Goal: Transaction & Acquisition: Obtain resource

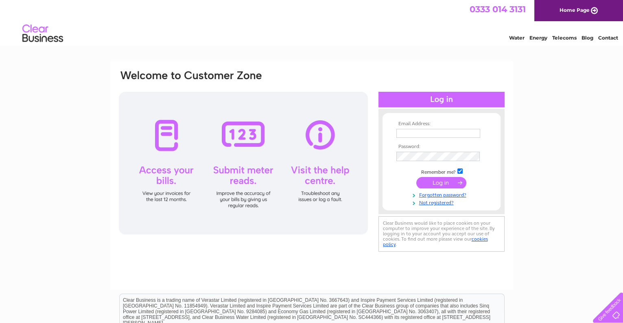
type input "rona@forwardassetfinance.co.uk"
click at [442, 98] on div at bounding box center [442, 99] width 126 height 15
click at [447, 181] on input "submit" at bounding box center [442, 182] width 50 height 11
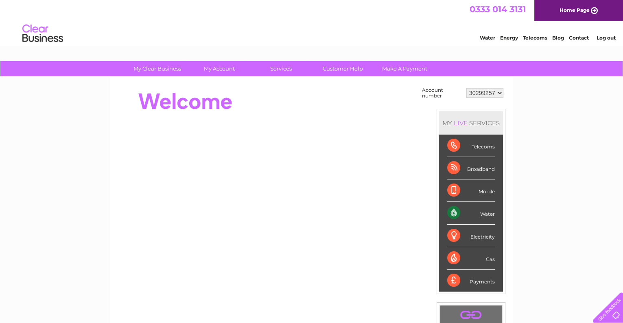
click at [456, 210] on div "Water" at bounding box center [472, 213] width 48 height 22
click at [488, 212] on div "Water" at bounding box center [472, 213] width 48 height 22
click at [453, 213] on div "Water" at bounding box center [472, 213] width 48 height 22
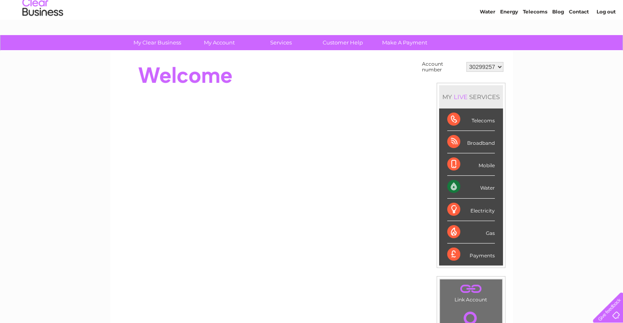
scroll to position [40, 0]
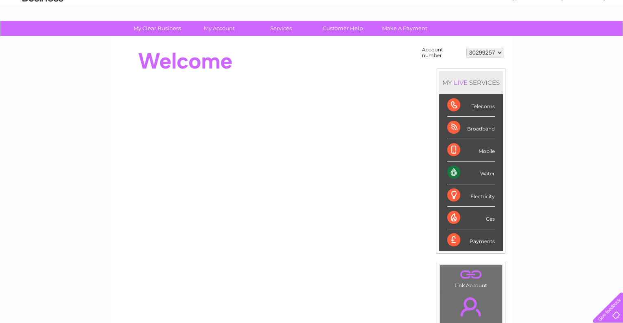
click at [452, 169] on div "Water" at bounding box center [472, 172] width 48 height 22
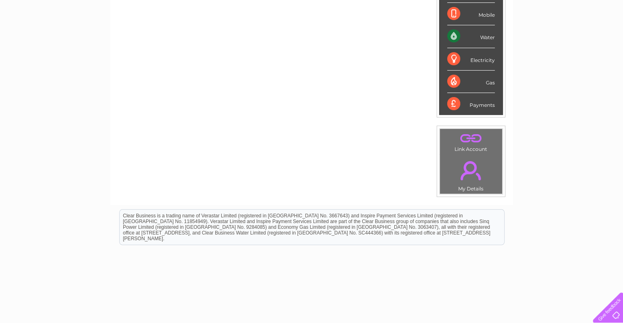
scroll to position [162, 0]
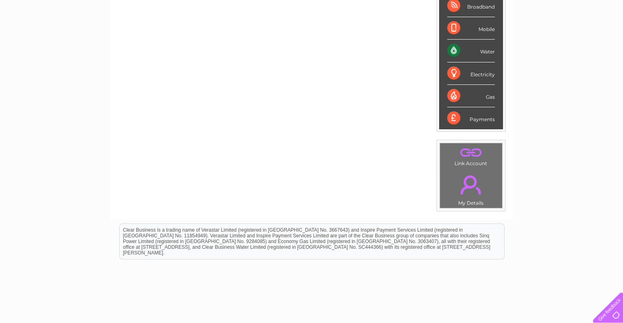
click at [486, 52] on div "Water" at bounding box center [472, 50] width 48 height 22
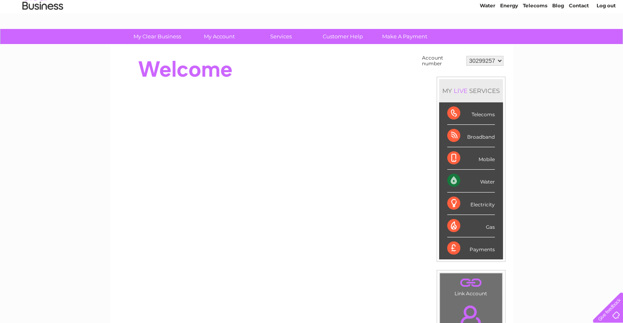
scroll to position [0, 0]
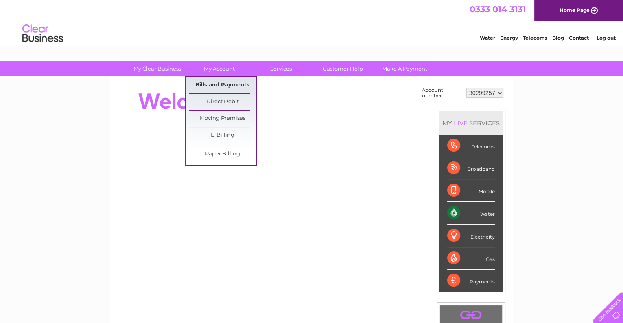
click at [215, 82] on link "Bills and Payments" at bounding box center [222, 85] width 67 height 16
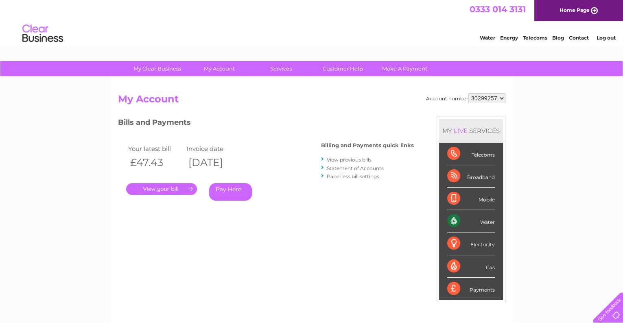
click at [179, 187] on link "." at bounding box center [161, 189] width 71 height 12
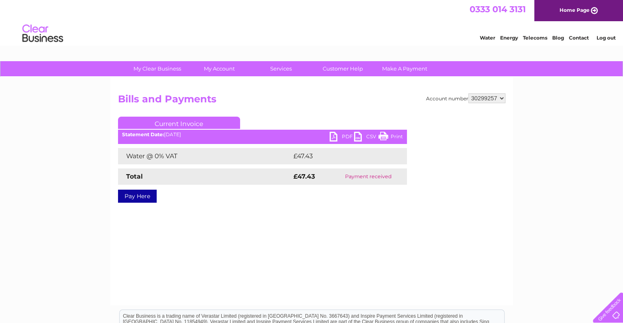
click at [217, 122] on link "Current Invoice" at bounding box center [179, 122] width 122 height 12
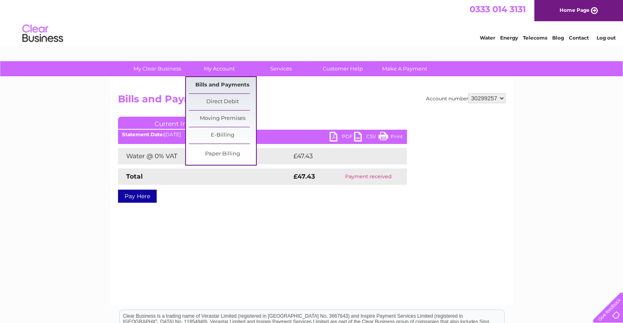
click at [236, 83] on link "Bills and Payments" at bounding box center [222, 85] width 67 height 16
click at [228, 83] on link "Bills and Payments" at bounding box center [222, 85] width 67 height 16
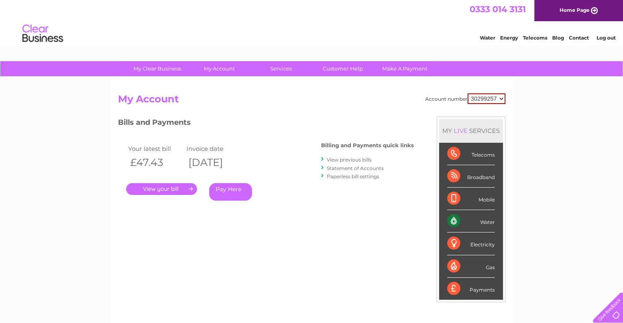
click at [452, 220] on div "Water" at bounding box center [472, 221] width 48 height 22
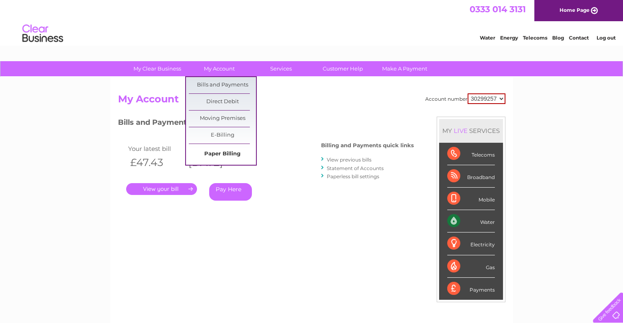
click at [228, 152] on link "Paper Billing" at bounding box center [222, 154] width 67 height 16
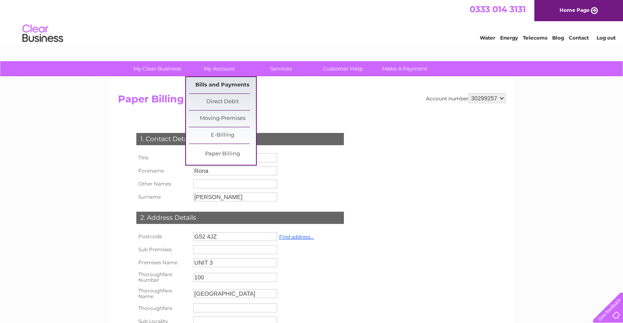
click at [224, 85] on link "Bills and Payments" at bounding box center [222, 85] width 67 height 16
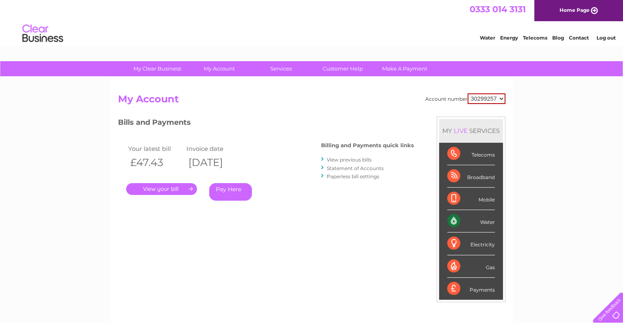
click at [338, 168] on link "Statement of Accounts" at bounding box center [355, 168] width 57 height 6
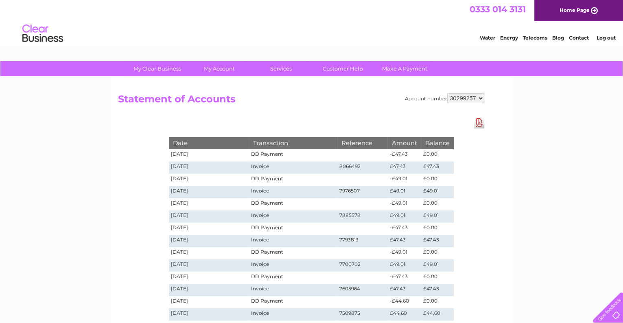
click at [258, 191] on td "Invoice" at bounding box center [293, 192] width 88 height 12
click at [260, 189] on td "Invoice" at bounding box center [293, 192] width 88 height 12
click at [482, 124] on link "Download Pdf" at bounding box center [479, 122] width 10 height 12
